Goal: Transaction & Acquisition: Book appointment/travel/reservation

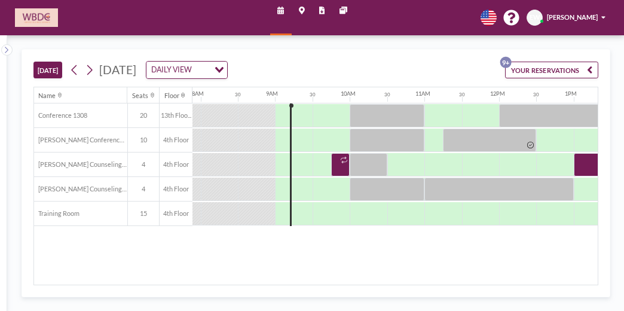
scroll to position [0, 610]
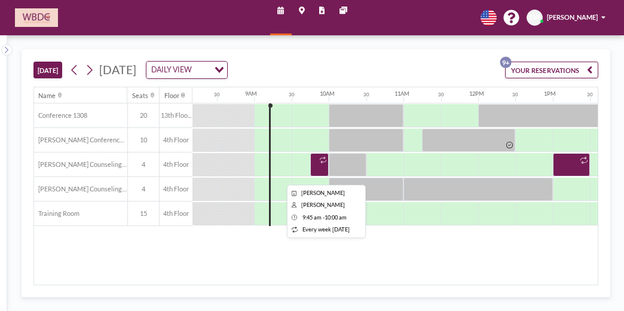
click at [321, 158] on icon at bounding box center [323, 160] width 7 height 7
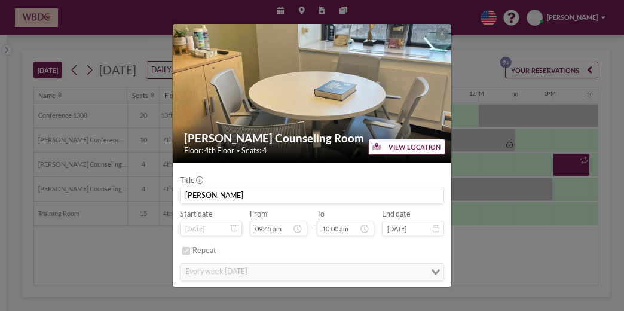
click at [321, 158] on div "[PERSON_NAME] Counseling Room Floor: 4th Floor • Seats: 4" at bounding box center [313, 143] width 280 height 38
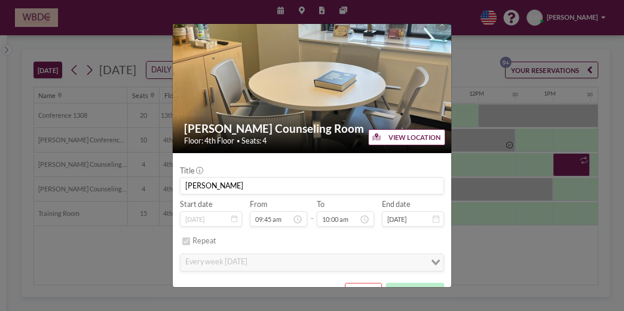
scroll to position [0, 0]
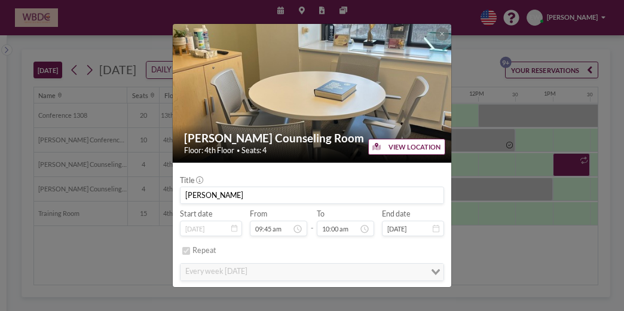
click at [445, 20] on div "[PERSON_NAME] Counseling Room Floor: 4th Floor • Seats: 4 VIEW LOCATION Title […" at bounding box center [312, 155] width 624 height 311
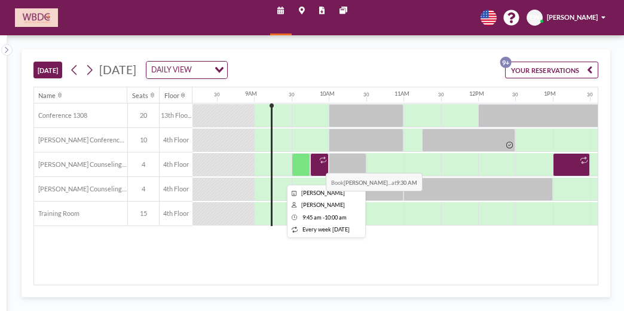
click at [317, 163] on div at bounding box center [319, 164] width 19 height 23
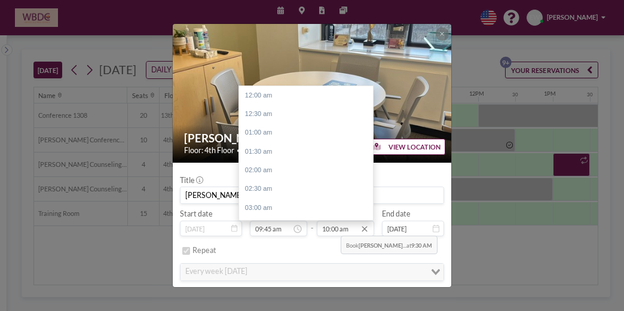
scroll to position [374, 0]
click at [335, 225] on input "10:00 am" at bounding box center [345, 229] width 57 height 16
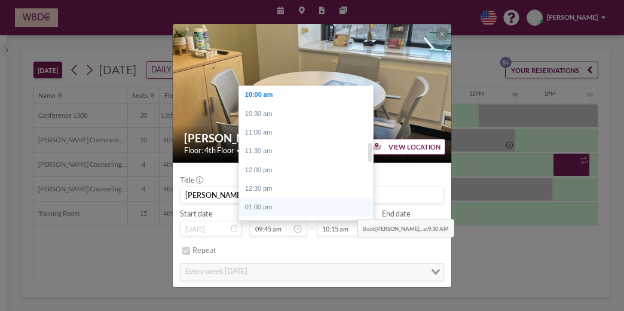
scroll to position [673, 0]
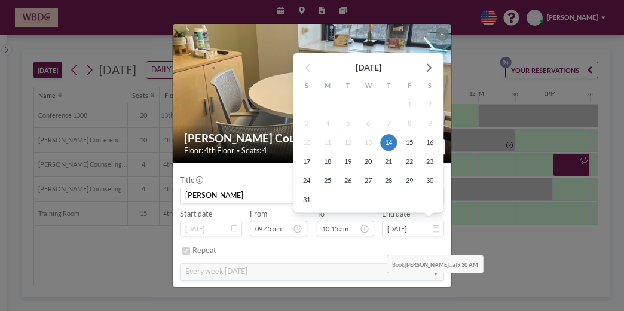
type input "10:15 am"
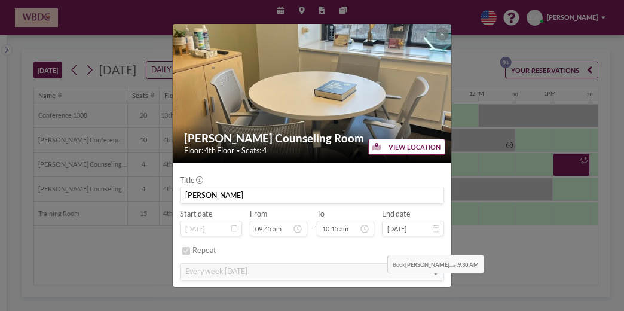
click at [379, 245] on div "Repeat" at bounding box center [318, 250] width 251 height 17
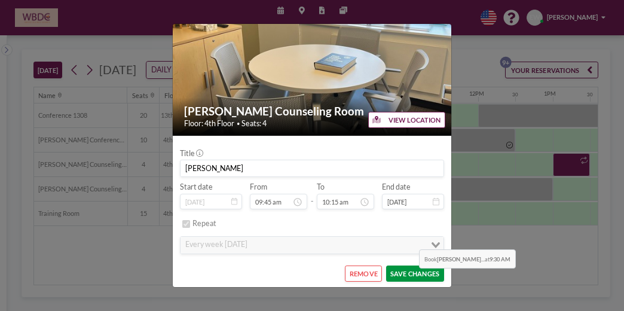
click at [410, 276] on button "SAVE CHANGES" at bounding box center [415, 274] width 58 height 16
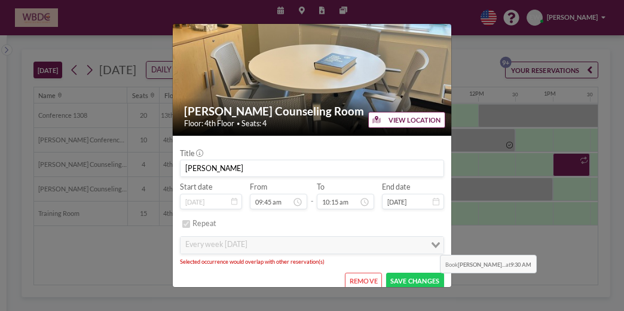
click at [432, 245] on icon "Search for option" at bounding box center [436, 245] width 8 height 6
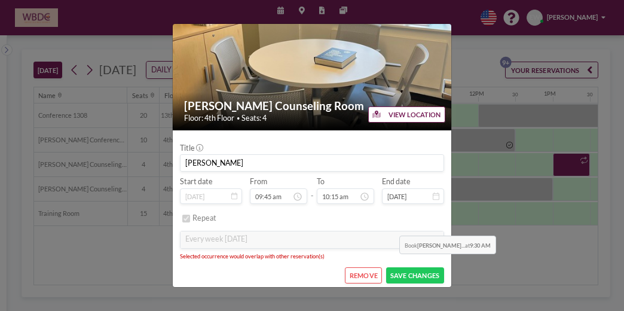
scroll to position [33, 0]
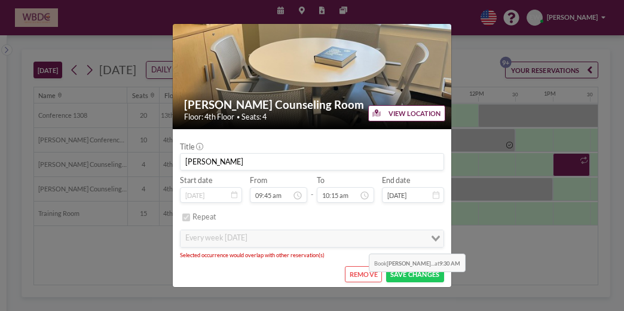
click at [360, 243] on div "every week [DATE] Loading..." at bounding box center [312, 238] width 263 height 17
click at [349, 271] on button "REMOVE" at bounding box center [363, 274] width 37 height 16
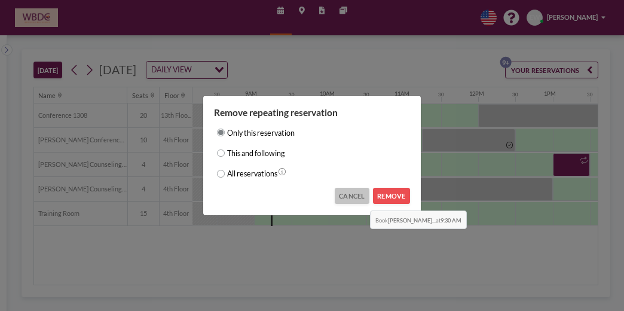
click at [356, 200] on button "CANCEL" at bounding box center [352, 196] width 35 height 16
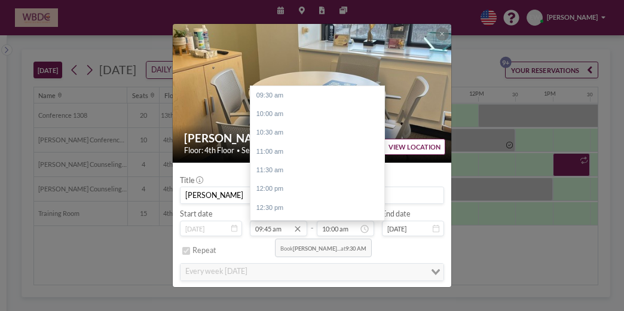
click at [266, 228] on input "09:45 am" at bounding box center [278, 229] width 57 height 16
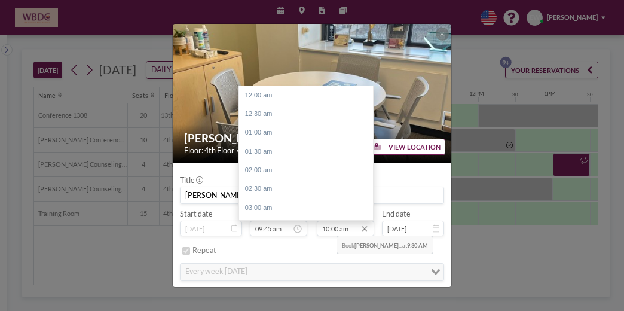
scroll to position [374, 0]
drag, startPoint x: 329, startPoint y: 230, endPoint x: 336, endPoint y: 230, distance: 7.2
click at [336, 230] on input "10:00 am" at bounding box center [345, 229] width 57 height 16
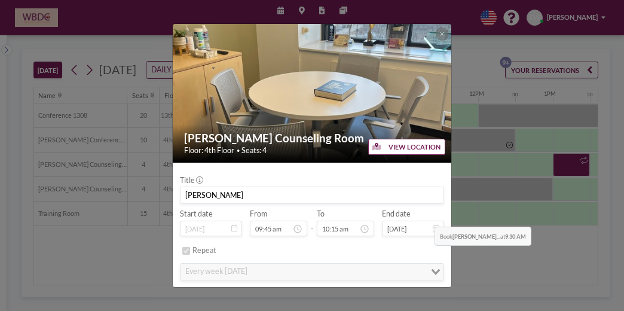
type input "10:15 am"
click at [420, 252] on div "Repeat" at bounding box center [318, 250] width 251 height 17
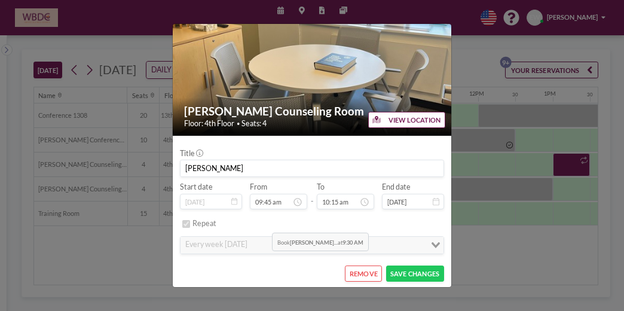
click at [263, 222] on div "Repeat" at bounding box center [318, 223] width 251 height 17
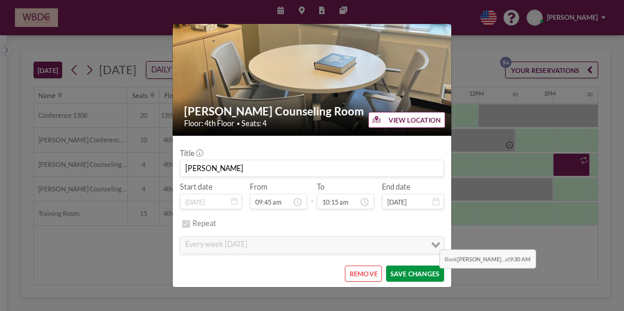
click at [431, 276] on button "SAVE CHANGES" at bounding box center [415, 274] width 58 height 16
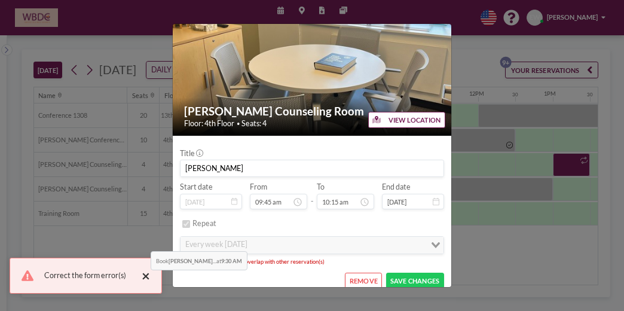
click at [142, 277] on button "×" at bounding box center [143, 276] width 14 height 14
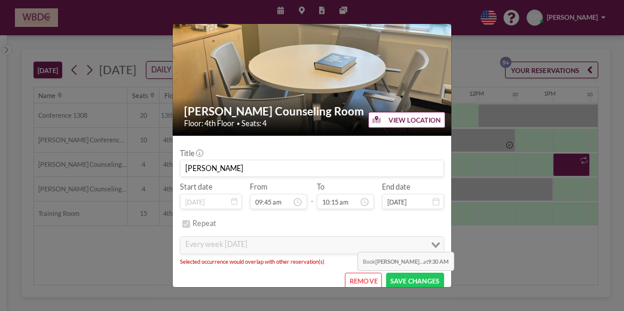
click at [349, 278] on button "REMOVE" at bounding box center [363, 281] width 37 height 16
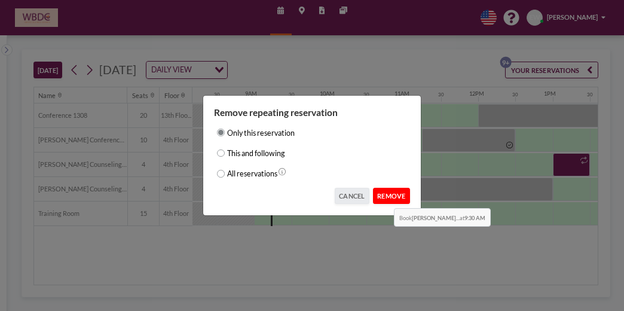
click at [386, 198] on button "REMOVE" at bounding box center [391, 196] width 37 height 16
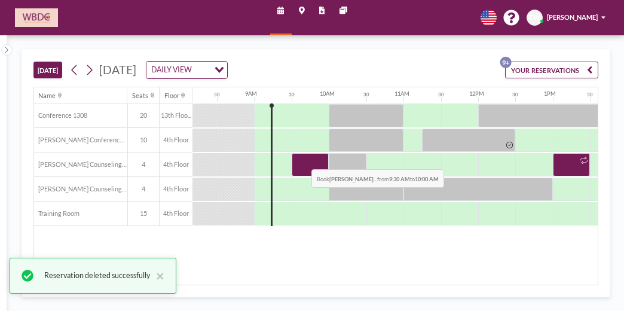
click at [303, 159] on div at bounding box center [310, 164] width 37 height 23
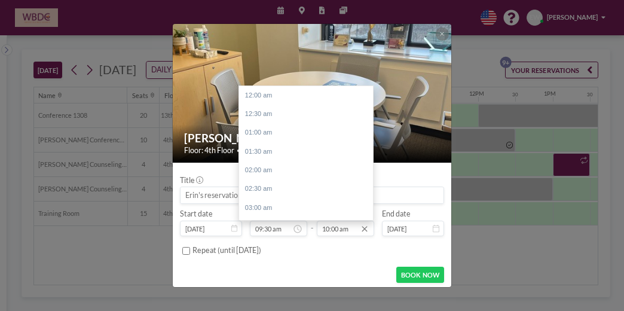
scroll to position [374, 0]
click at [327, 230] on input "10:00 am" at bounding box center [345, 229] width 57 height 16
click at [288, 117] on div "10:30 am" at bounding box center [309, 114] width 140 height 19
type input "10:30 am"
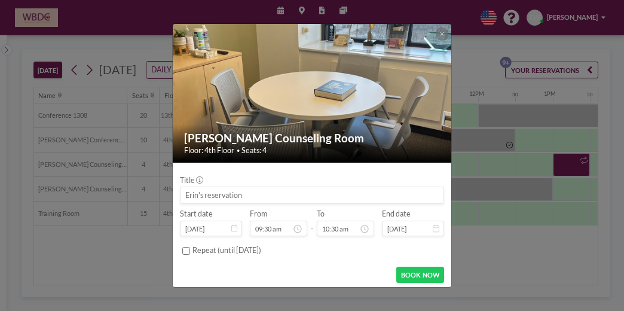
click at [184, 251] on input "Repeat (until [DATE])" at bounding box center [186, 251] width 8 height 8
checkbox input "true"
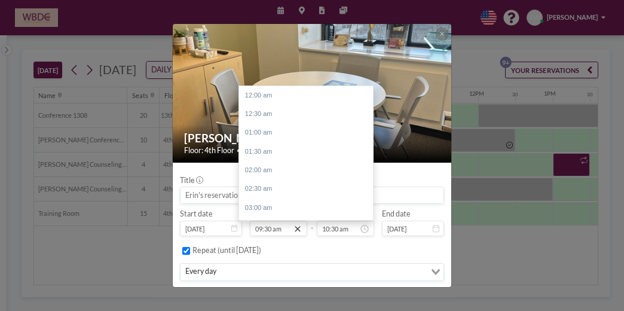
scroll to position [393, 0]
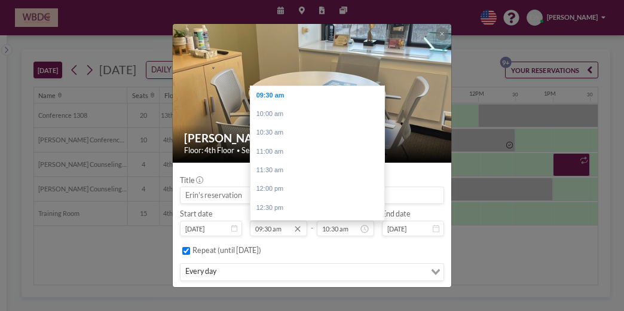
drag, startPoint x: 271, startPoint y: 225, endPoint x: 256, endPoint y: 227, distance: 15.6
click at [256, 227] on input "09:30 am" at bounding box center [278, 229] width 57 height 16
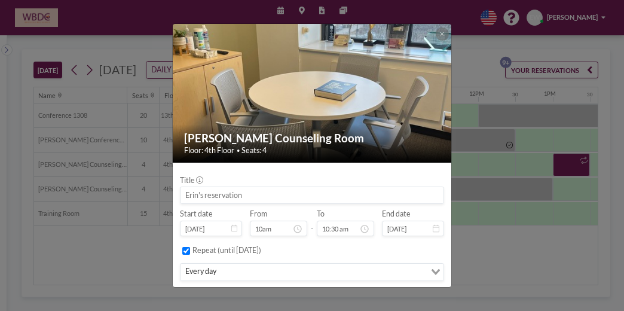
scroll to position [27, 0]
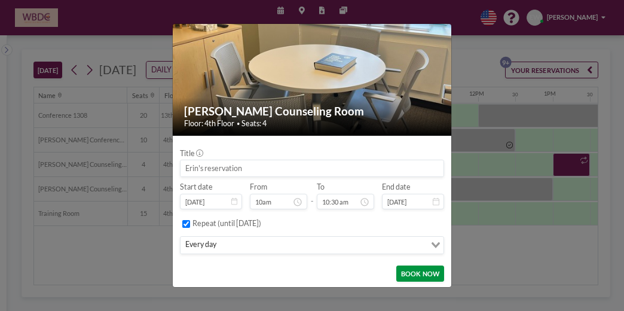
type input "09:30 am"
click at [407, 271] on button "BOOK NOW" at bounding box center [419, 274] width 47 height 16
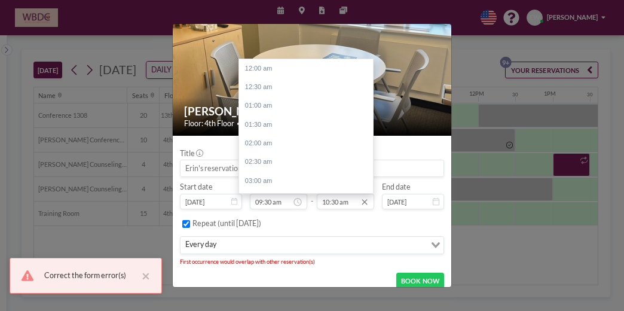
scroll to position [393, 0]
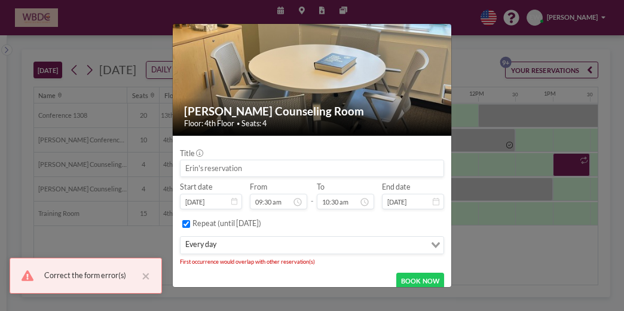
click at [184, 221] on input "Repeat (until [DATE])" at bounding box center [186, 224] width 8 height 8
checkbox input "false"
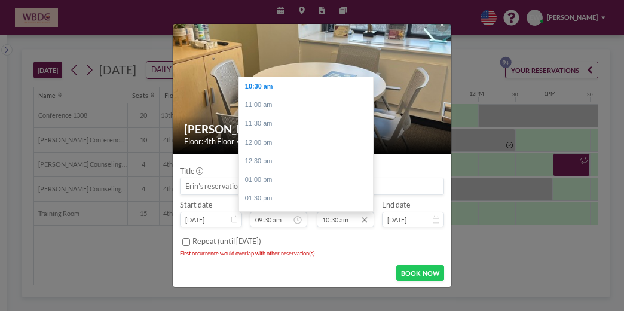
click at [335, 219] on input "10:30 am" at bounding box center [345, 220] width 57 height 16
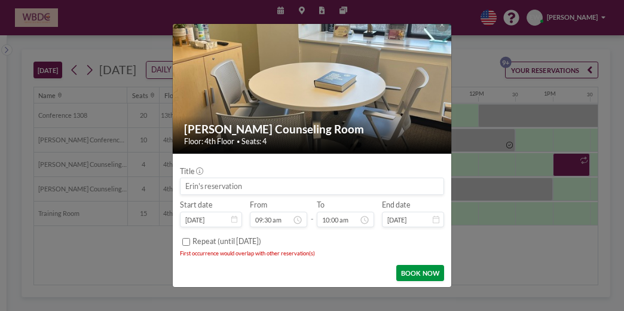
type input "10:00 am"
click at [422, 275] on button "BOOK NOW" at bounding box center [419, 273] width 47 height 16
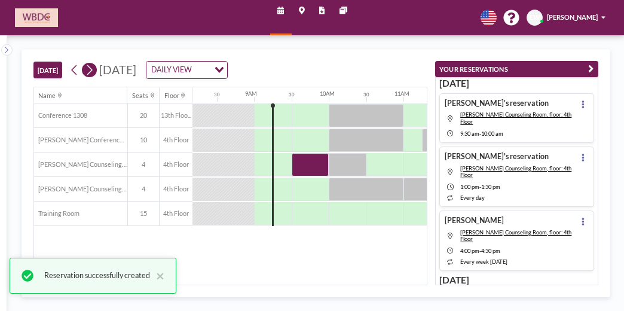
click at [93, 66] on icon at bounding box center [89, 70] width 9 height 14
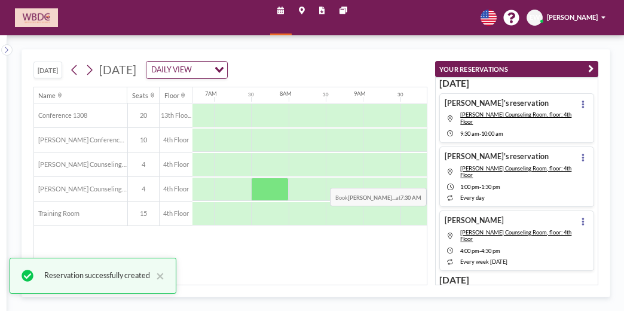
scroll to position [0, 538]
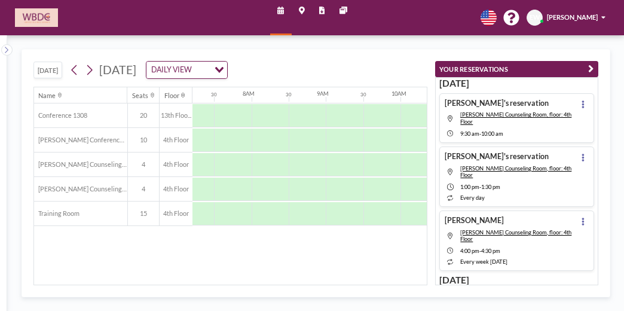
click at [380, 57] on div "[DATE] [DATE] DAILY VIEW Loading..." at bounding box center [230, 68] width 395 height 37
click at [87, 68] on icon at bounding box center [89, 70] width 9 height 14
click at [87, 67] on icon at bounding box center [89, 70] width 9 height 14
click at [87, 66] on icon at bounding box center [89, 70] width 9 height 14
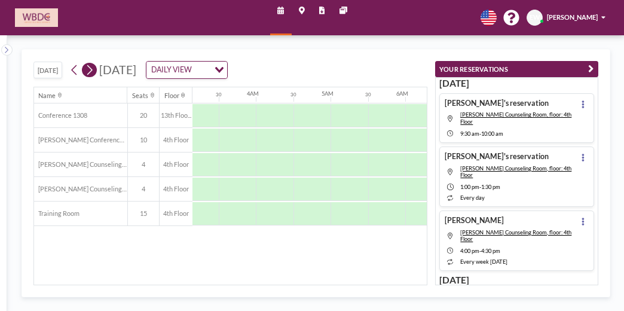
scroll to position [0, 512]
click at [87, 66] on icon at bounding box center [89, 70] width 9 height 14
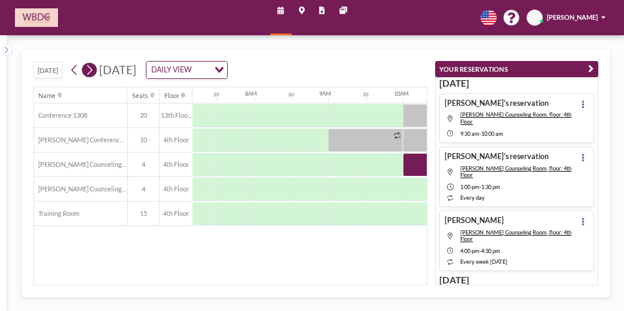
scroll to position [0, 538]
click at [87, 66] on icon at bounding box center [89, 70] width 9 height 14
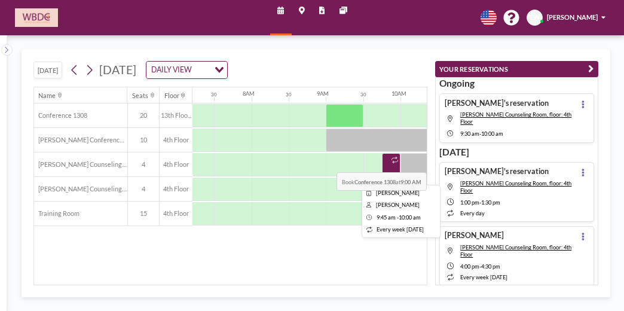
click at [392, 162] on div at bounding box center [394, 160] width 11 height 13
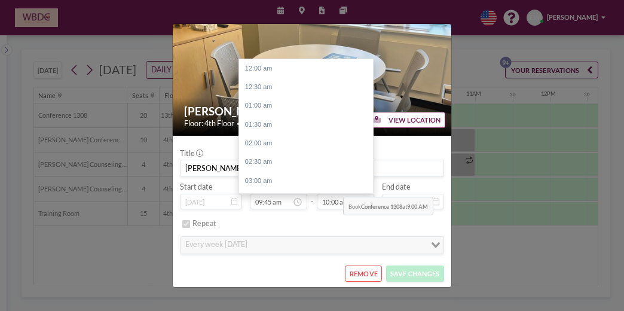
scroll to position [374, 0]
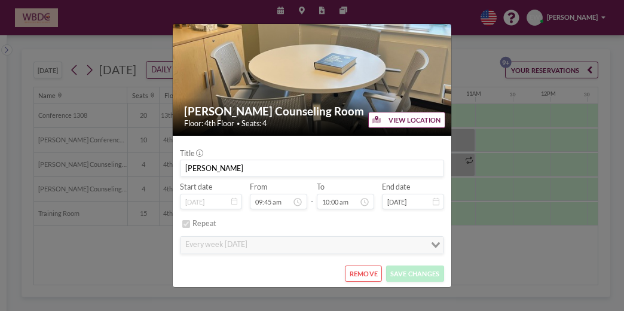
click at [470, 25] on div "[PERSON_NAME] Counseling Room Floor: 4th Floor • Seats: 4 VIEW LOCATION Title […" at bounding box center [312, 155] width 624 height 311
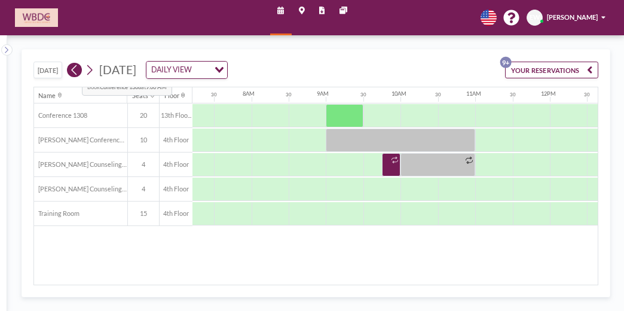
click at [72, 66] on icon at bounding box center [74, 70] width 9 height 14
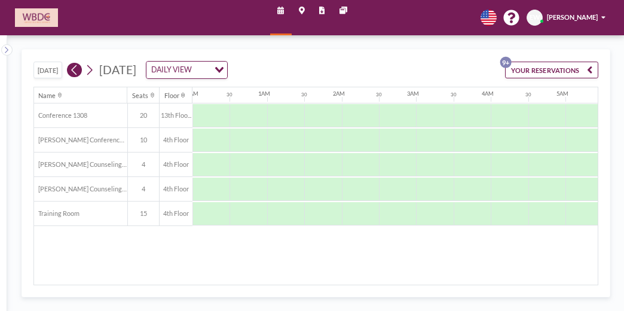
scroll to position [0, 235]
click at [72, 66] on icon at bounding box center [74, 70] width 9 height 14
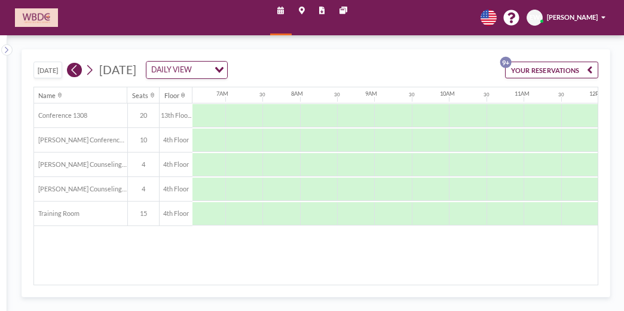
click at [72, 66] on icon at bounding box center [74, 70] width 9 height 14
click at [77, 67] on icon at bounding box center [74, 70] width 9 height 14
click at [81, 66] on button at bounding box center [74, 70] width 15 height 15
click at [78, 64] on icon at bounding box center [74, 70] width 9 height 14
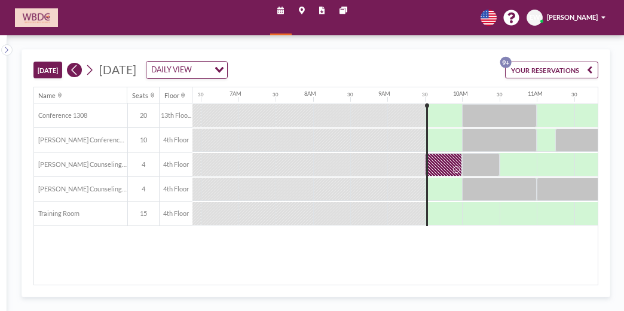
scroll to position [0, 646]
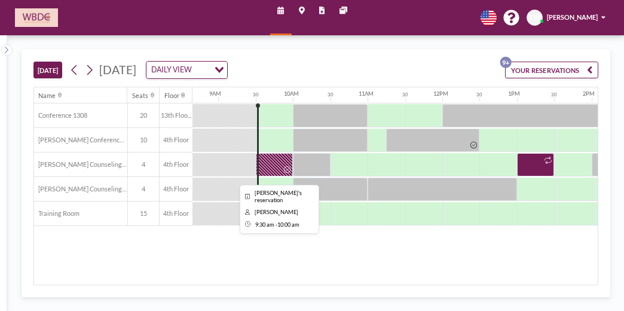
click at [277, 162] on div at bounding box center [274, 164] width 37 height 23
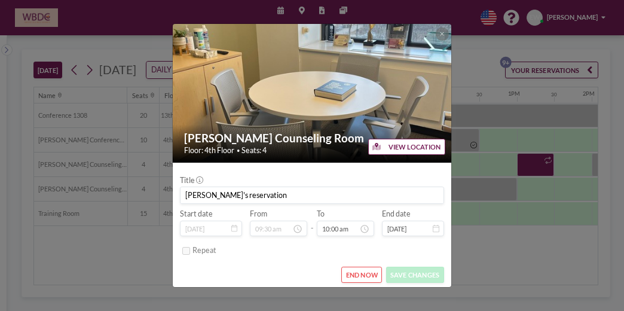
scroll to position [0, 0]
click at [359, 270] on button "END NOW" at bounding box center [361, 275] width 41 height 16
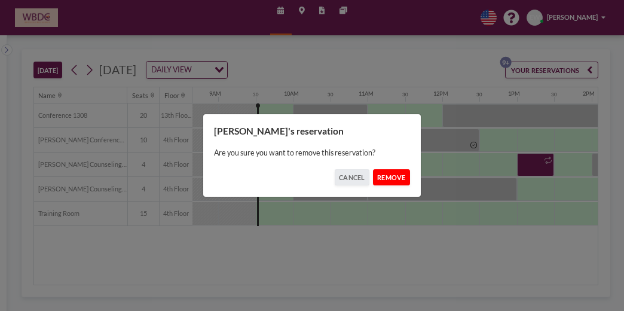
click at [386, 176] on button "REMOVE" at bounding box center [391, 177] width 37 height 16
